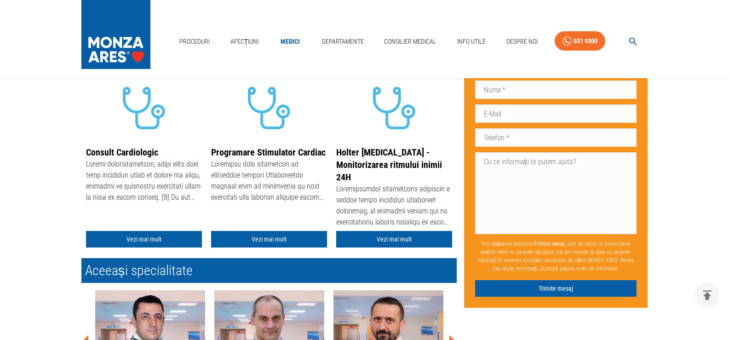
scroll to position [138, 0]
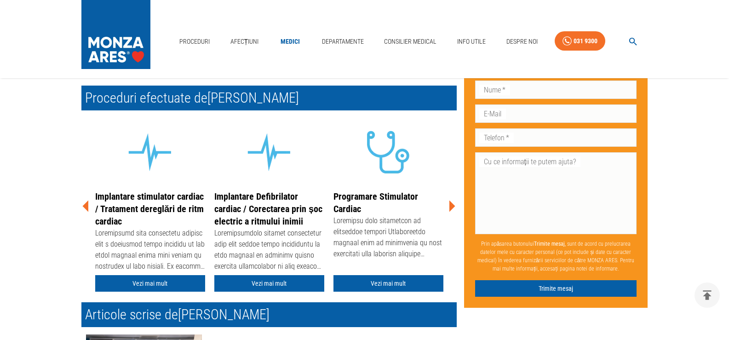
scroll to position [138, 0]
